Goal: Navigation & Orientation: Understand site structure

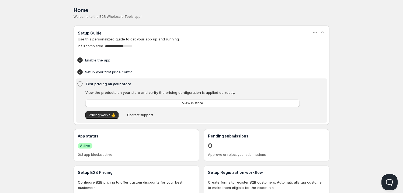
click at [127, 36] on div "Setup Guide" at bounding box center [201, 33] width 247 height 7
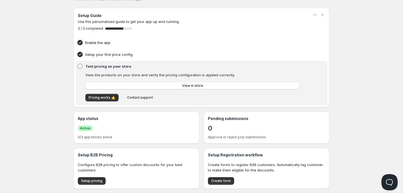
scroll to position [27, 0]
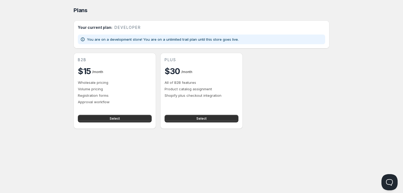
click at [163, 43] on div "You are on a development store! You are on a unlimited trail plan until this st…" at bounding box center [201, 40] width 247 height 10
click at [163, 37] on p "You are on a development store! You are on a unlimited trail plan until this st…" at bounding box center [163, 39] width 152 height 5
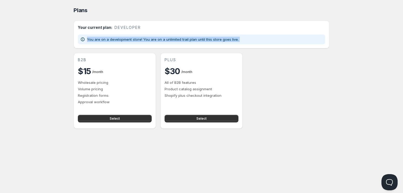
click at [163, 37] on p "You are on a development store! You are on a unlimited trail plan until this st…" at bounding box center [163, 39] width 152 height 5
copy p "You are on a development store! You are on a unlimited trail plan until this st…"
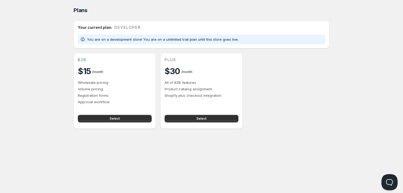
click at [161, 36] on div "You are on a development store! You are on a unlimited trail plan until this st…" at bounding box center [201, 40] width 247 height 10
